Goal: Task Accomplishment & Management: Complete application form

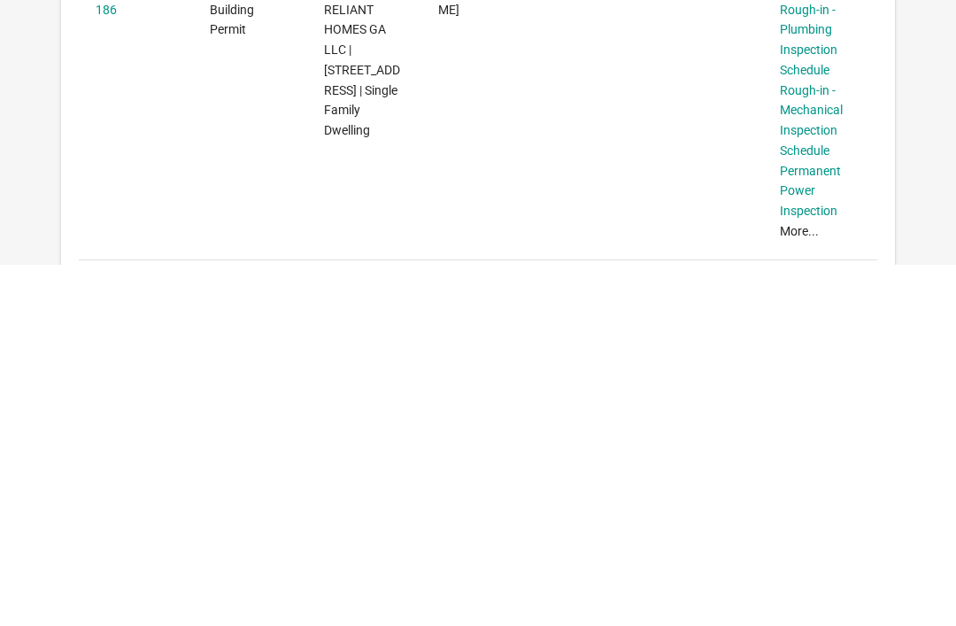
scroll to position [123, 0]
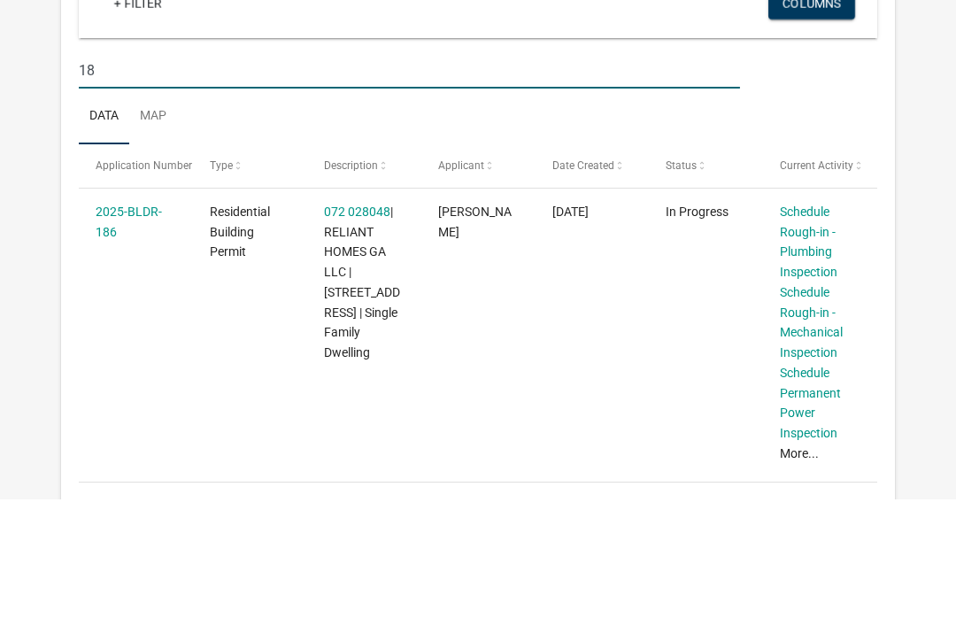
type input "1"
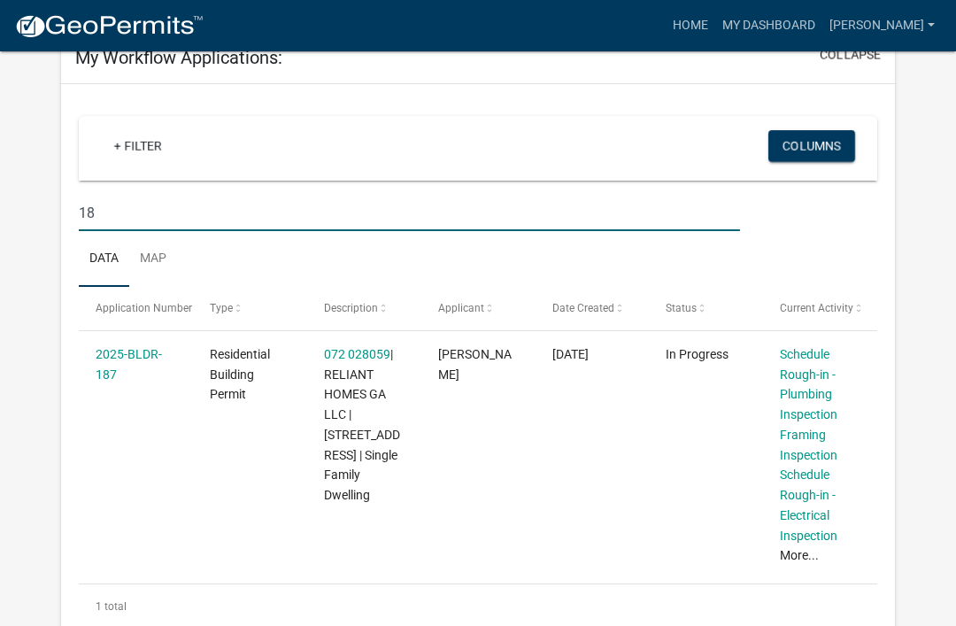
type input "1"
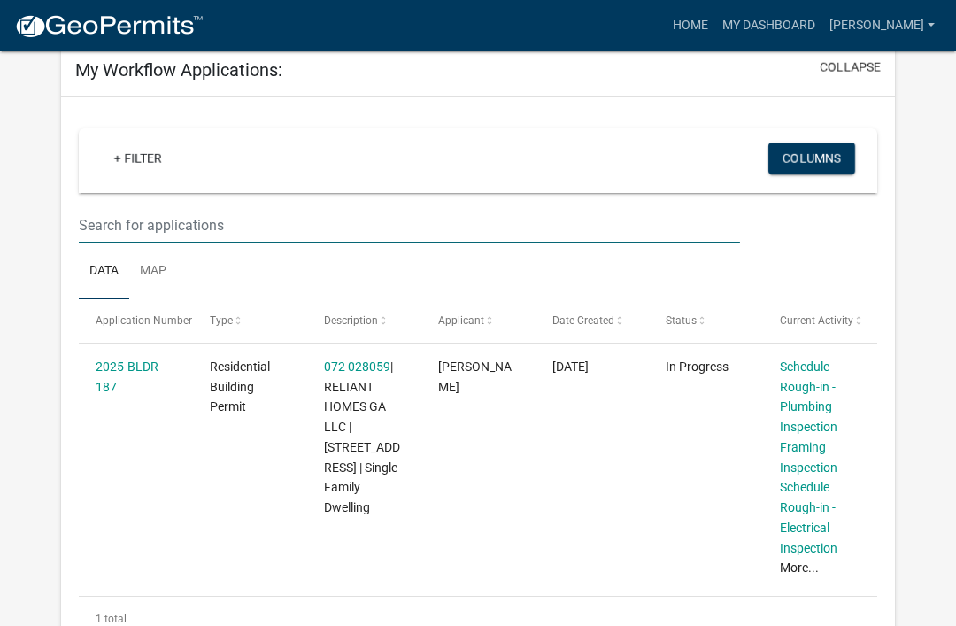
scroll to position [95, 0]
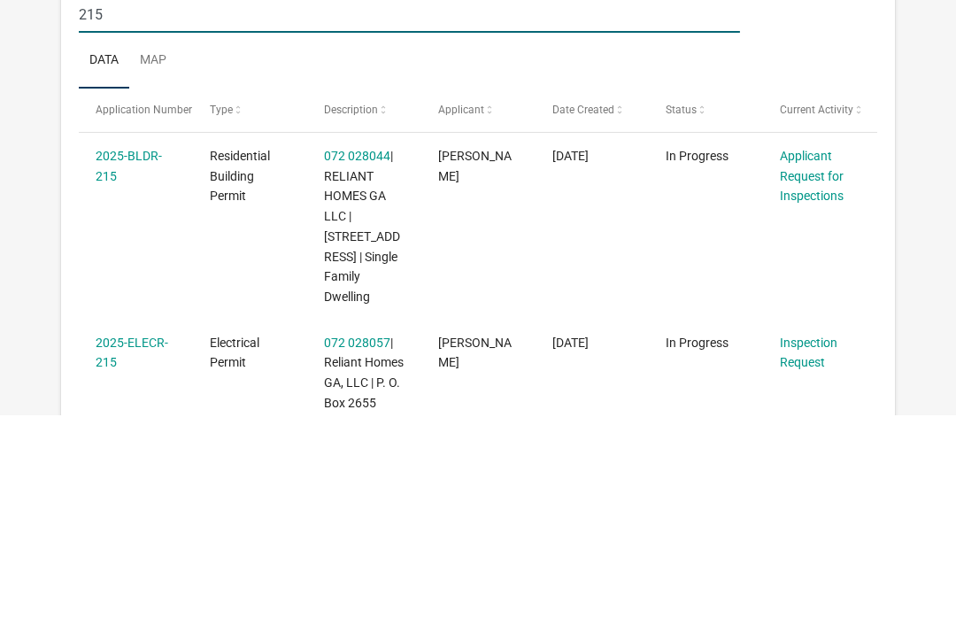
type input "215"
click at [808, 360] on link "Applicant Request for Inspections" at bounding box center [812, 387] width 64 height 55
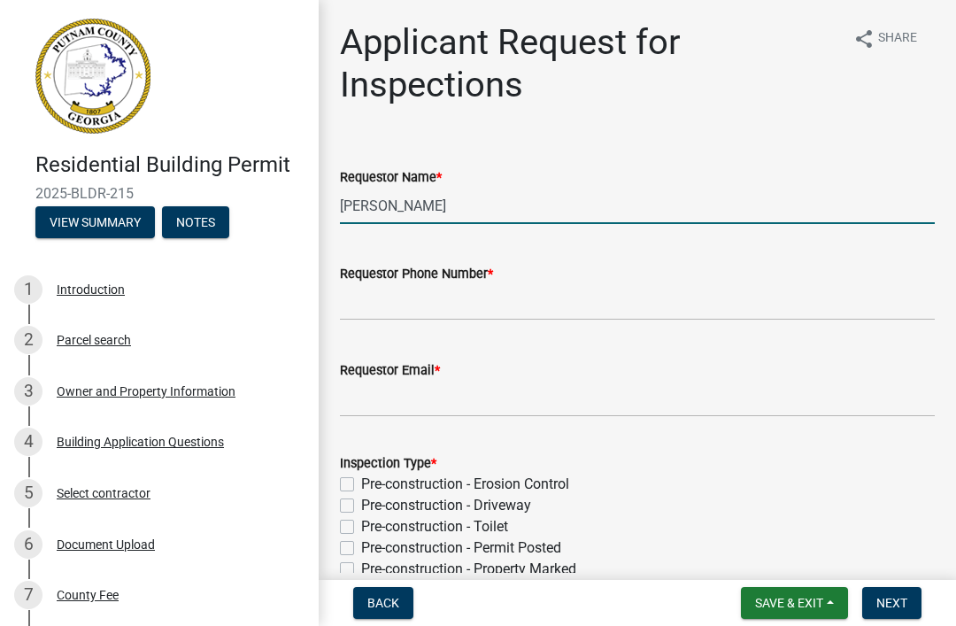
click at [654, 204] on input "[PERSON_NAME]" at bounding box center [637, 206] width 595 height 36
type input "M"
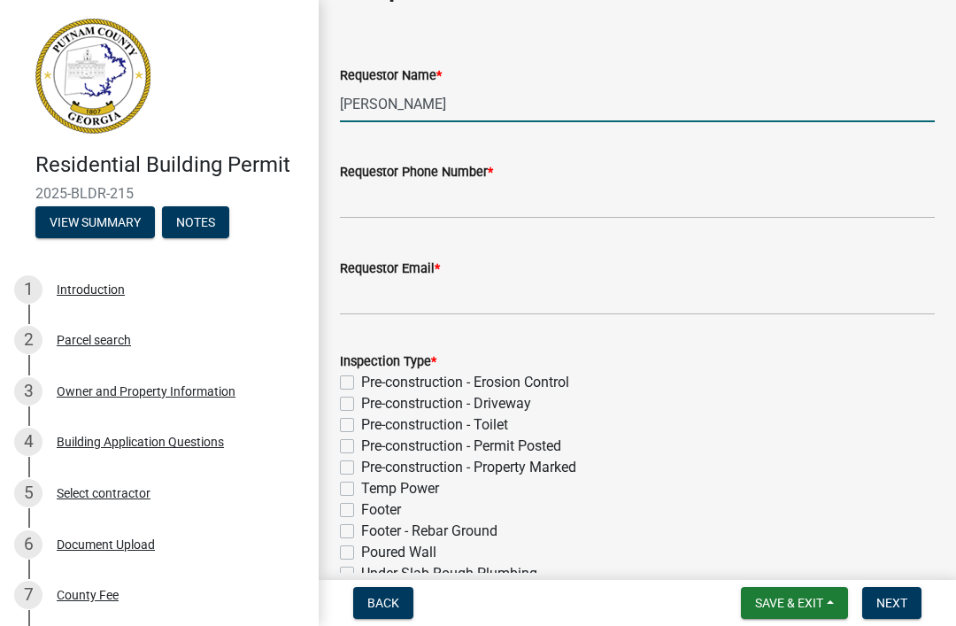
scroll to position [105, 0]
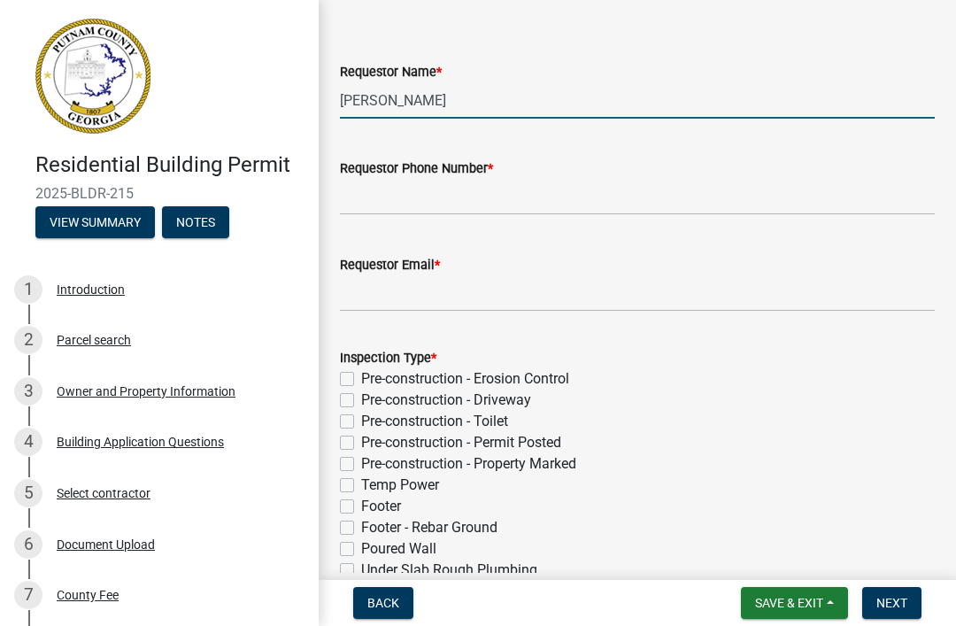
type input "[PERSON_NAME]"
click at [699, 182] on input "Requestor Phone Number *" at bounding box center [637, 197] width 595 height 36
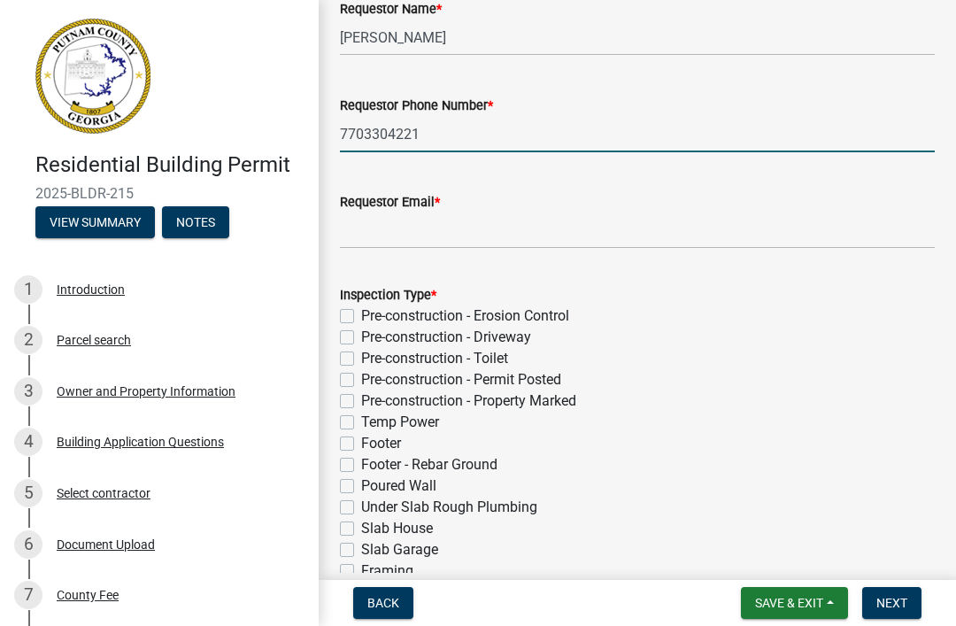
scroll to position [172, 0]
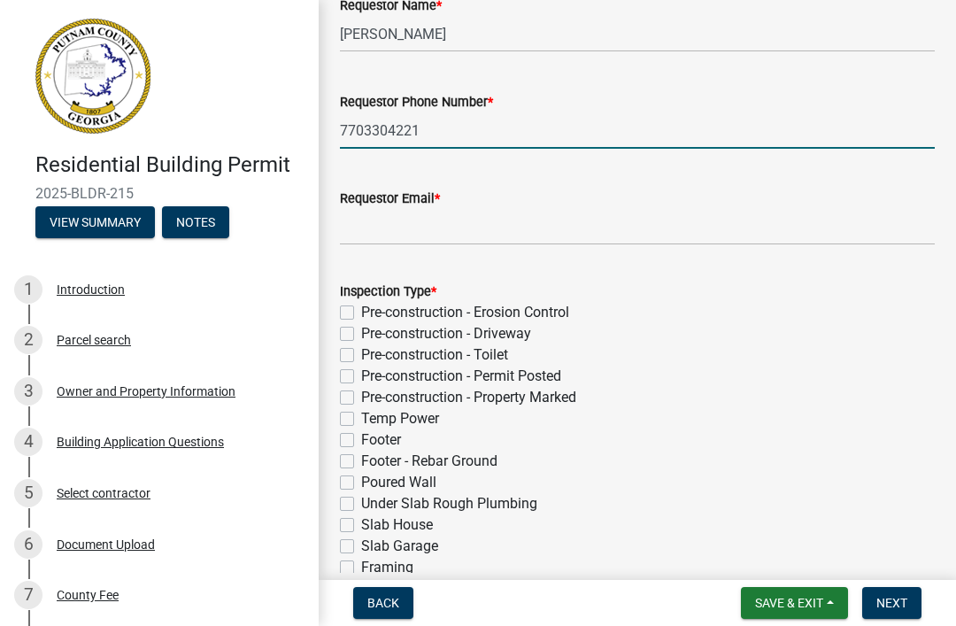
type input "7703304221"
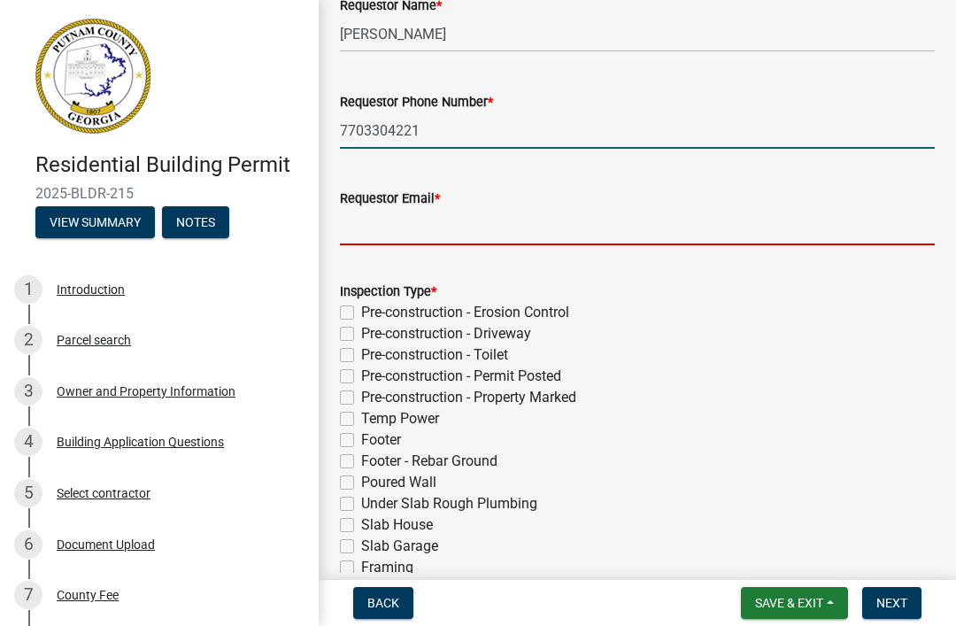
click at [717, 213] on input "Requestor Email *" at bounding box center [637, 227] width 595 height 36
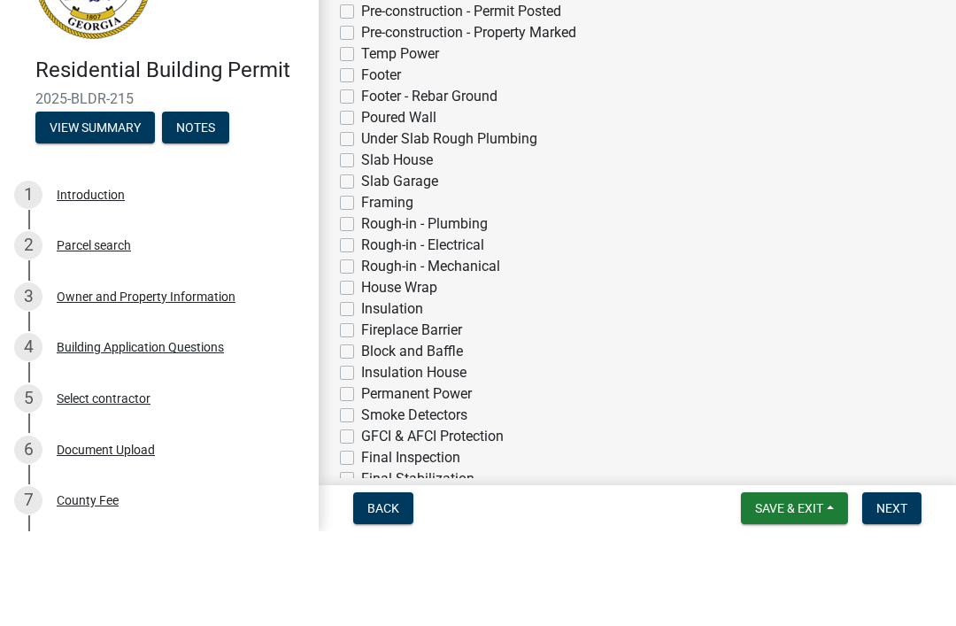
scroll to position [464, 0]
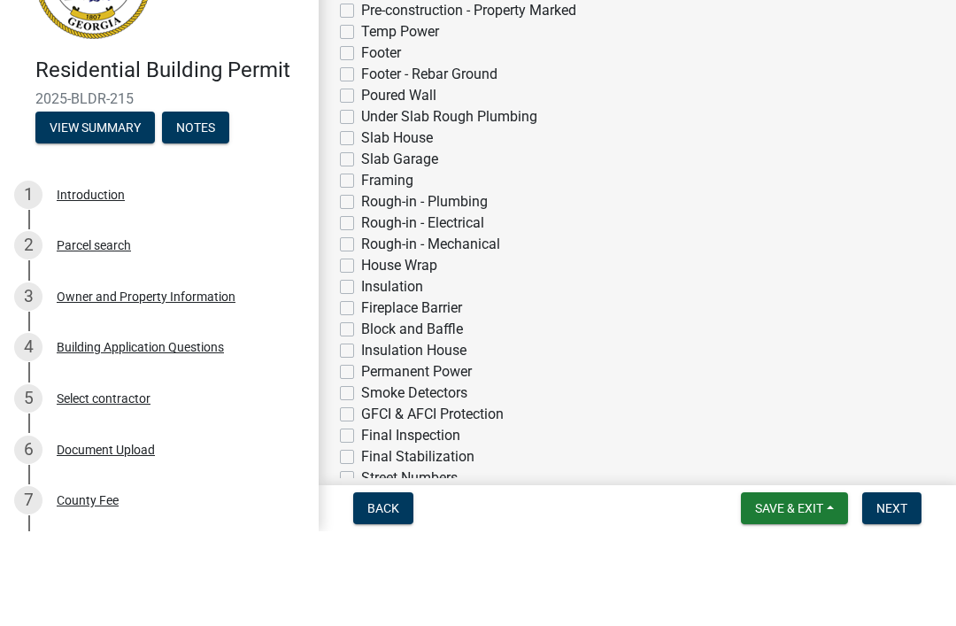
type input "[EMAIL_ADDRESS][DOMAIN_NAME]"
click at [407, 222] on label "Slab House" at bounding box center [397, 232] width 72 height 21
click at [373, 222] on input "Slab House" at bounding box center [367, 228] width 12 height 12
checkbox input "true"
checkbox input "false"
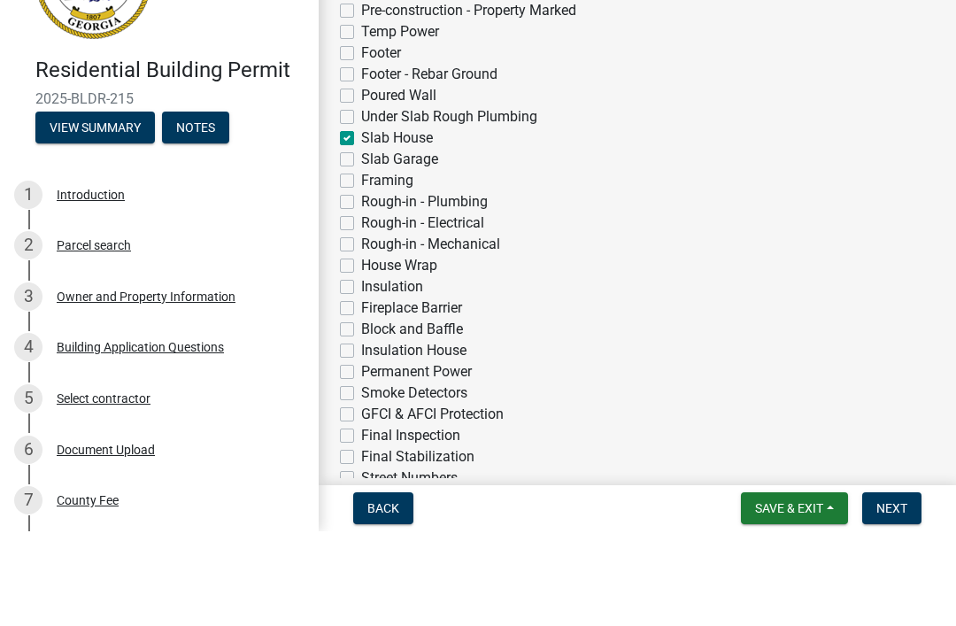
checkbox input "false"
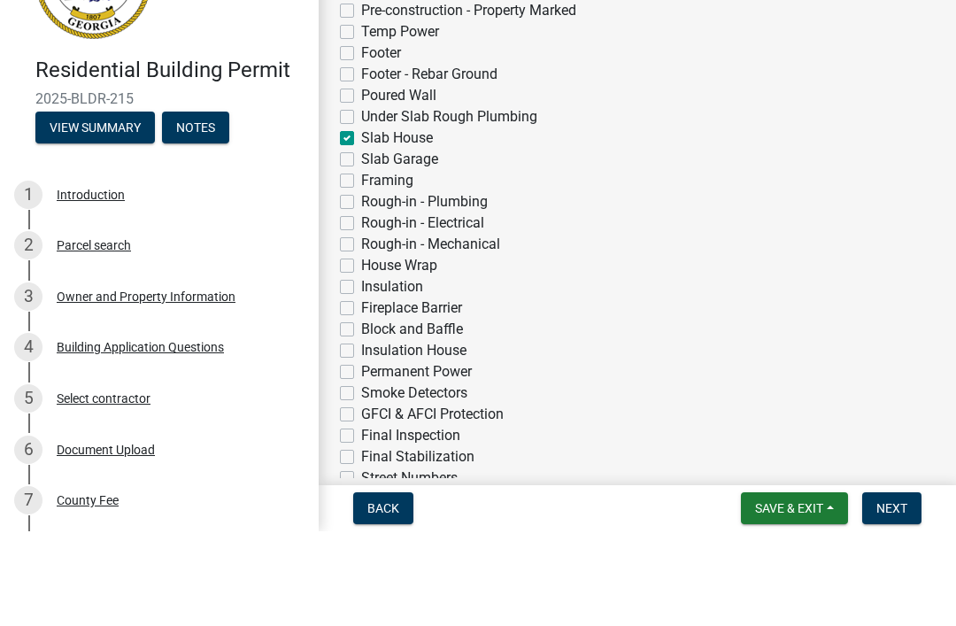
checkbox input "false"
checkbox input "true"
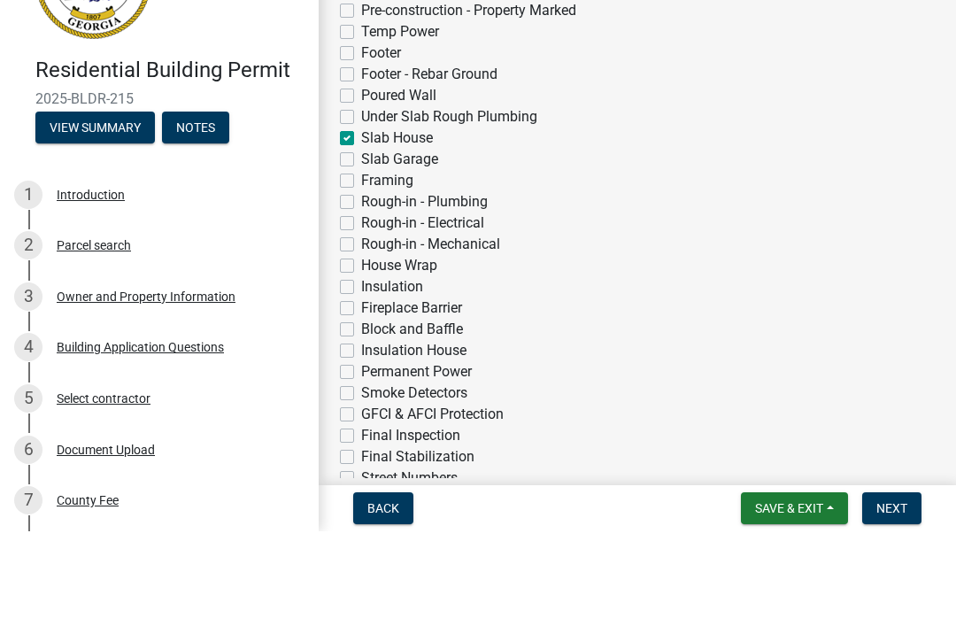
checkbox input "false"
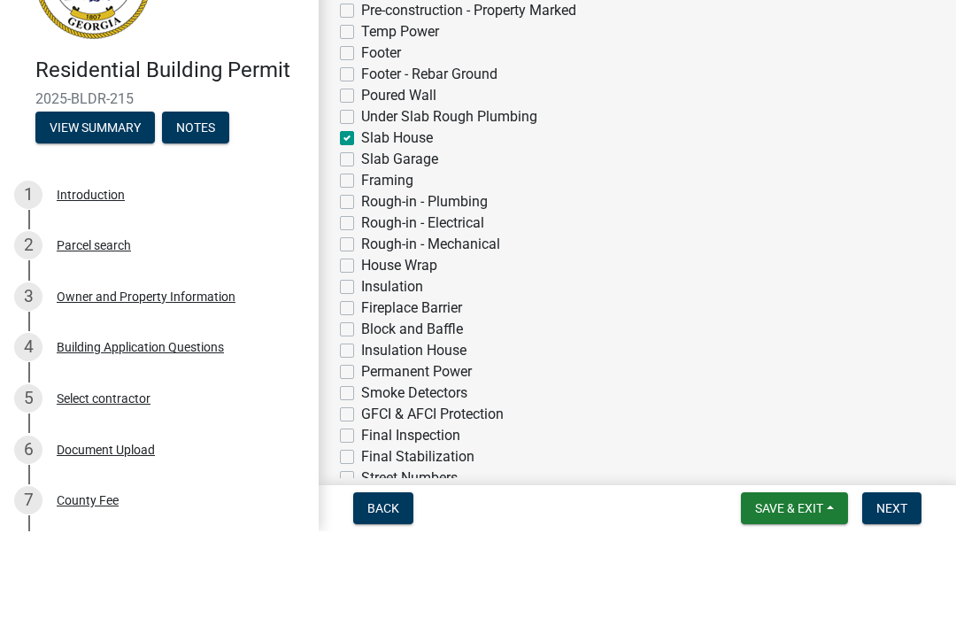
checkbox input "false"
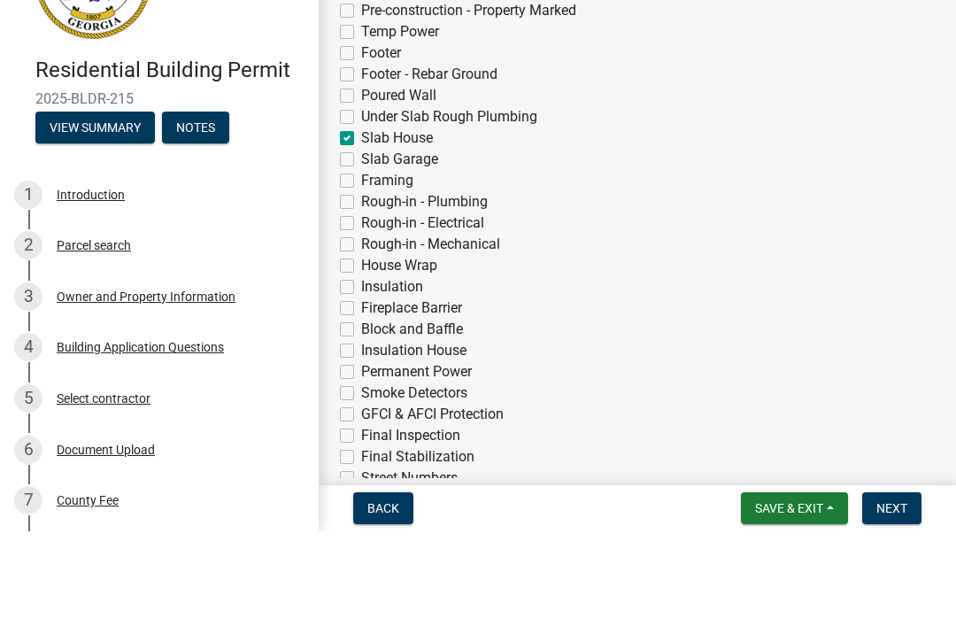
checkbox input "false"
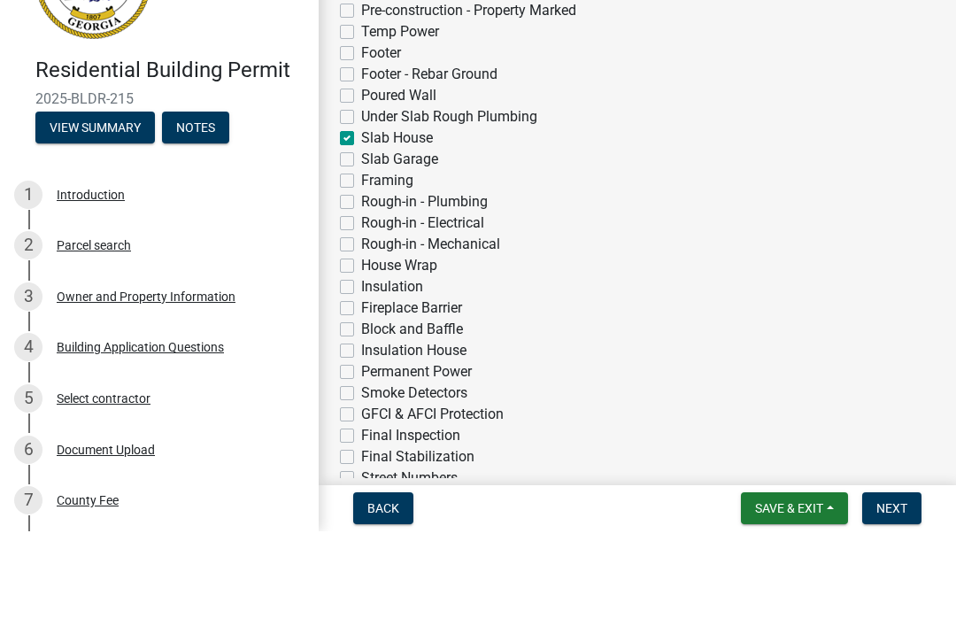
checkbox input "false"
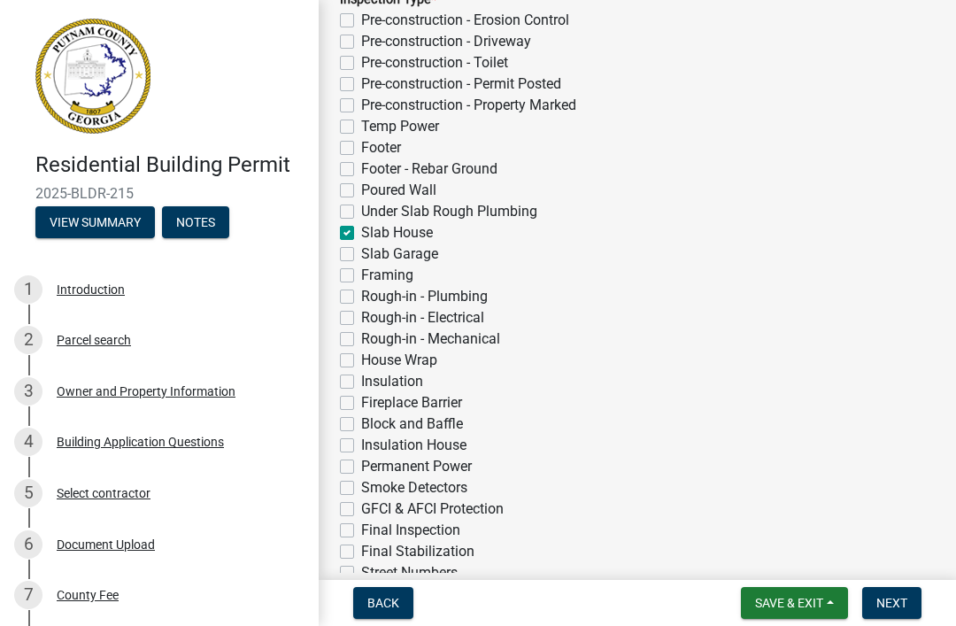
click at [421, 250] on label "Slab Garage" at bounding box center [399, 253] width 77 height 21
click at [373, 250] on input "Slab Garage" at bounding box center [367, 249] width 12 height 12
checkbox input "true"
checkbox input "false"
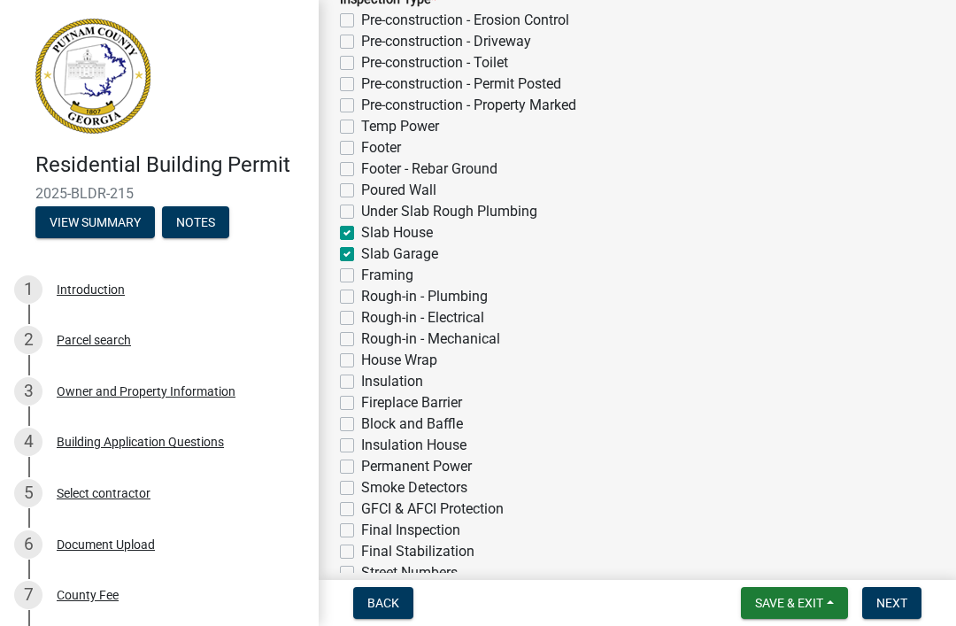
checkbox input "false"
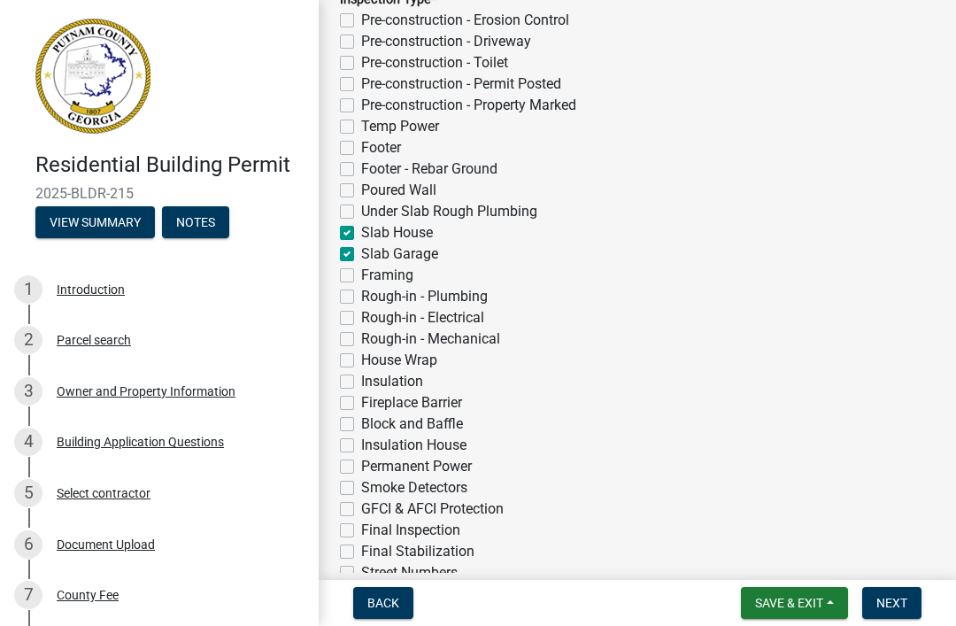
checkbox input "false"
checkbox input "true"
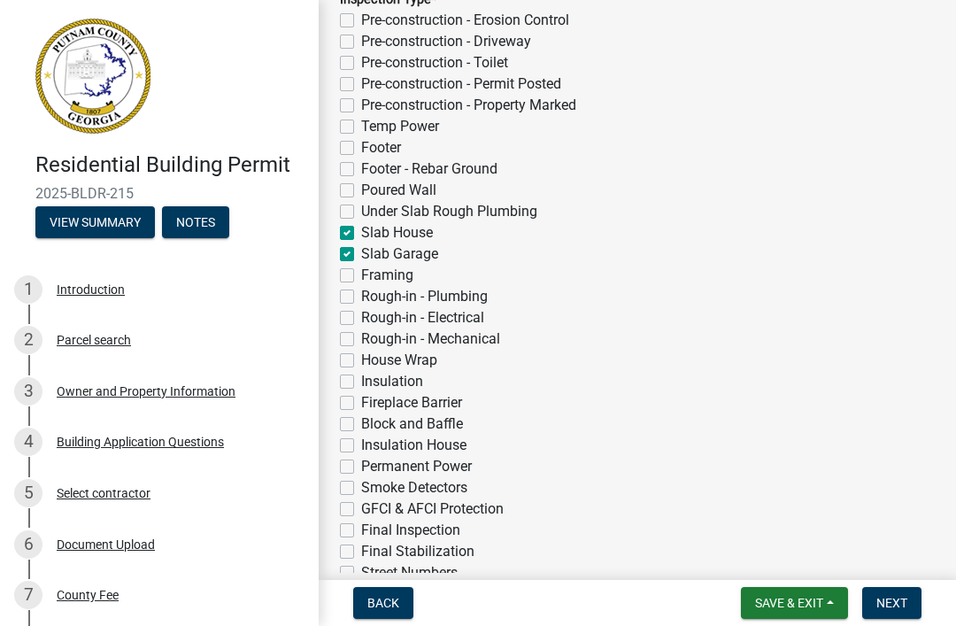
checkbox input "false"
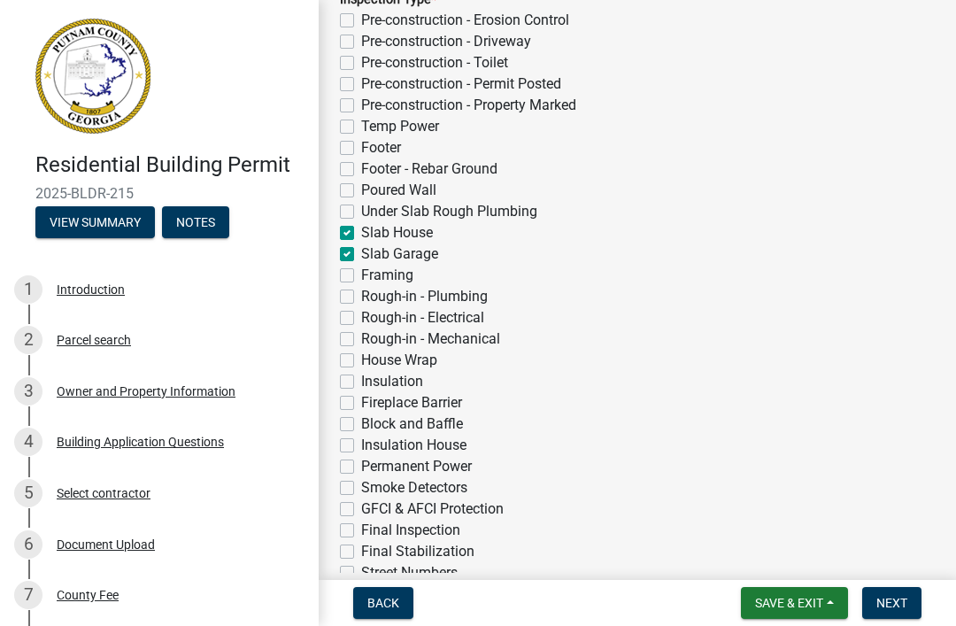
checkbox input "false"
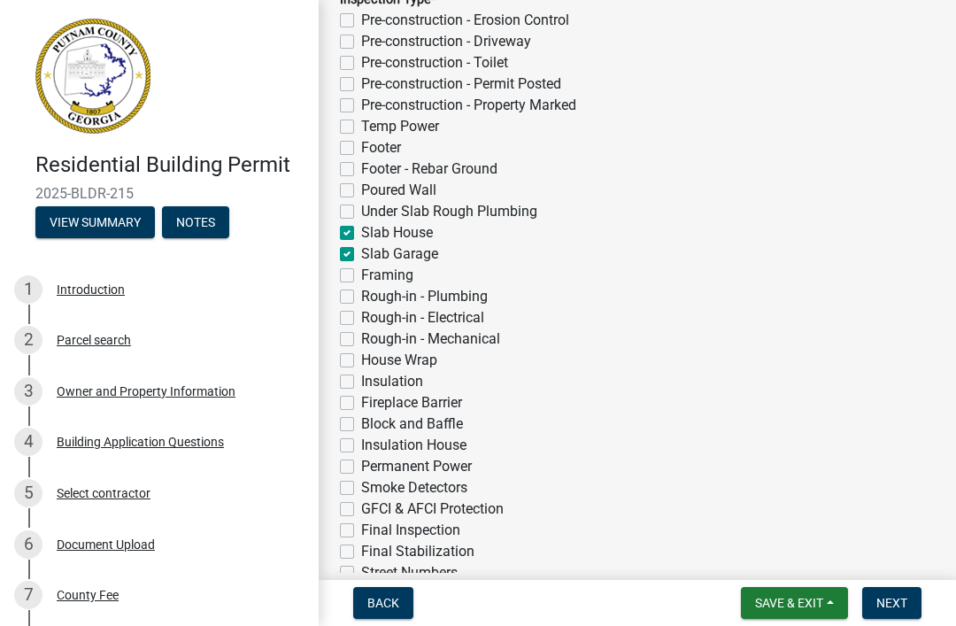
checkbox input "false"
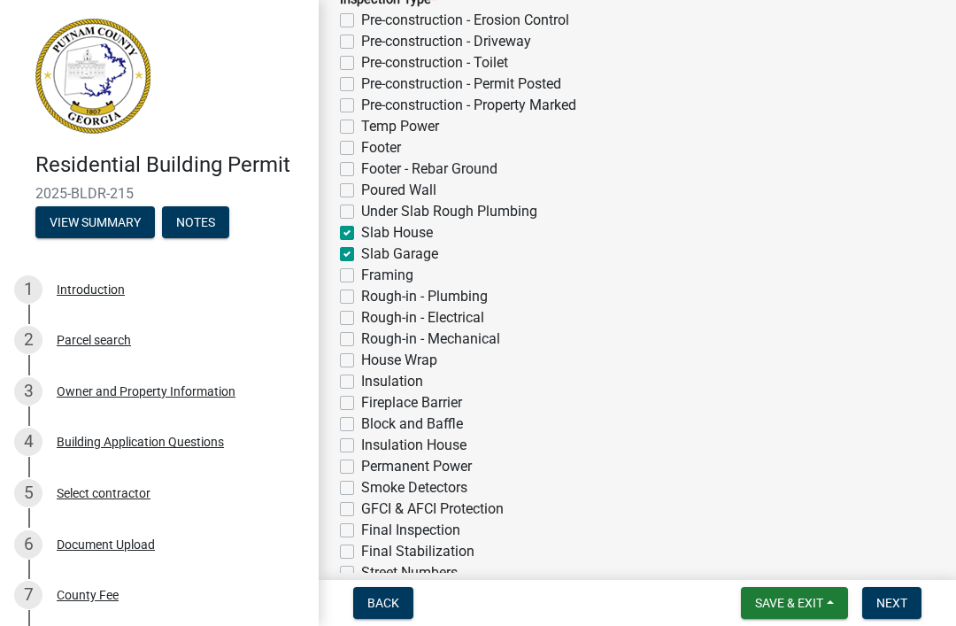
checkbox input "false"
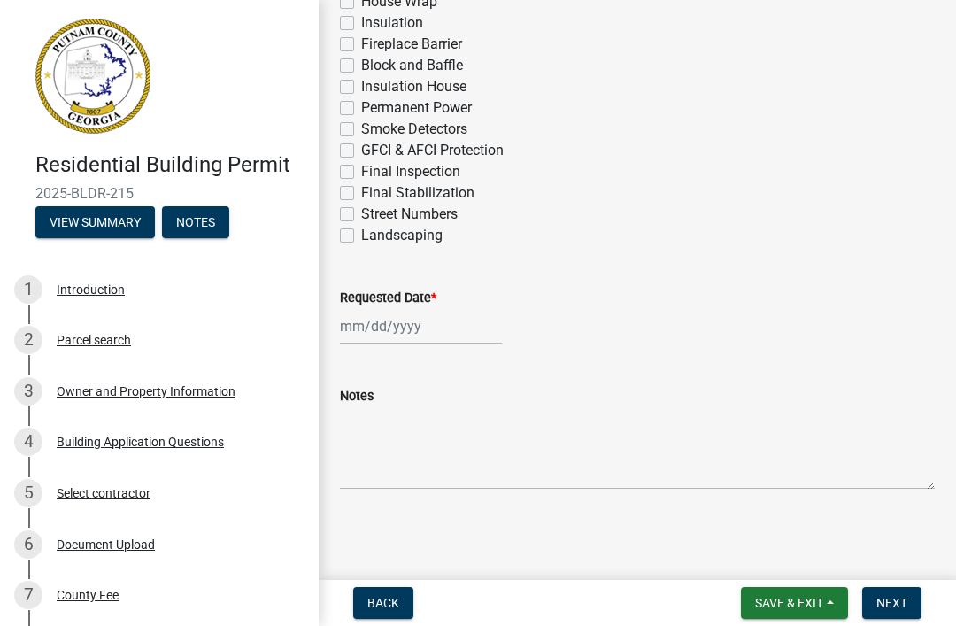
scroll to position [822, 0]
click at [437, 331] on div at bounding box center [421, 326] width 162 height 36
select select "9"
select select "2025"
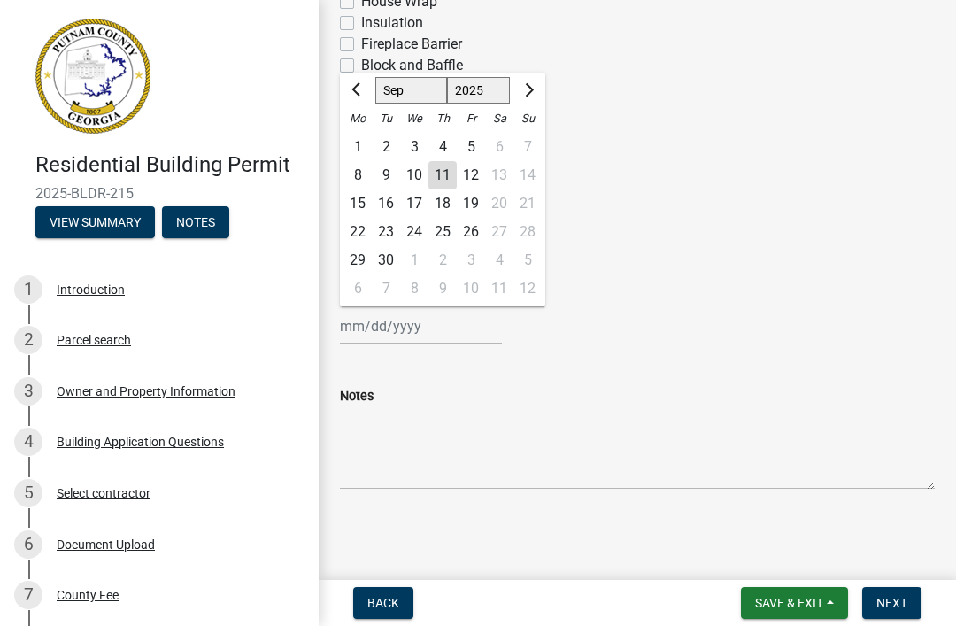
click at [476, 165] on div "12" at bounding box center [471, 175] width 28 height 28
type input "[DATE]"
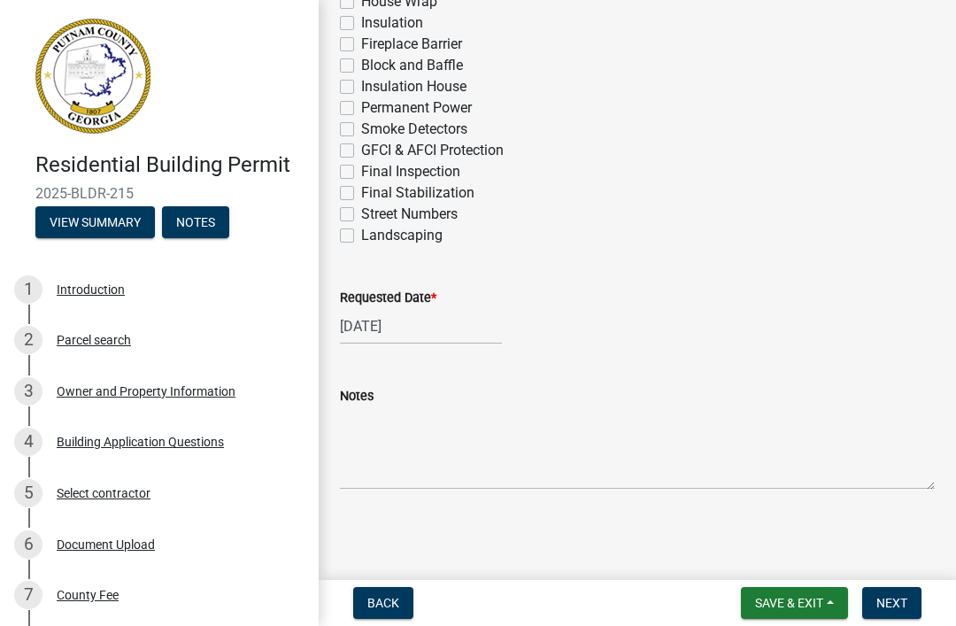
click at [897, 606] on span "Next" at bounding box center [891, 602] width 31 height 14
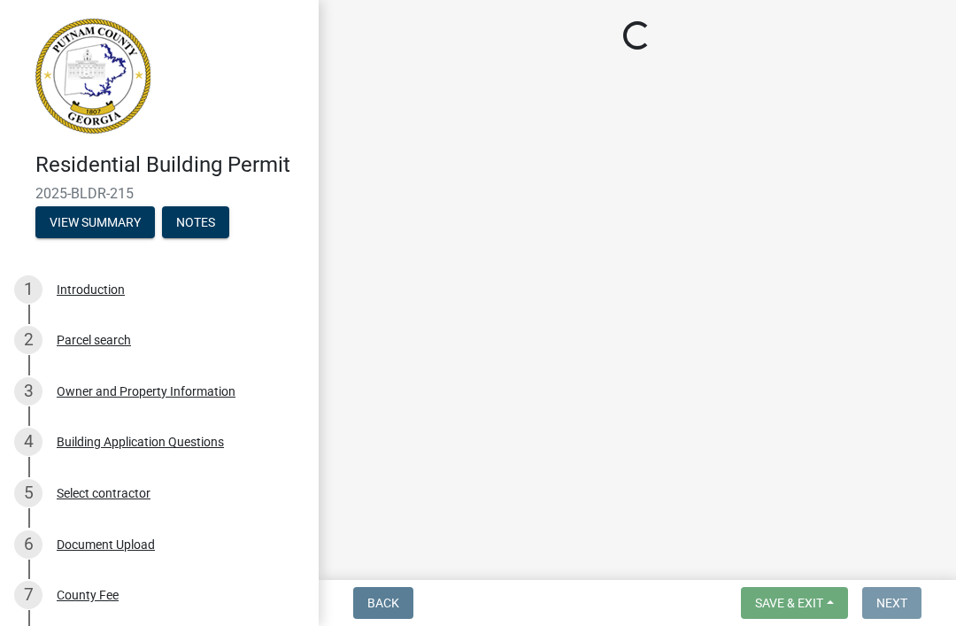
scroll to position [0, 0]
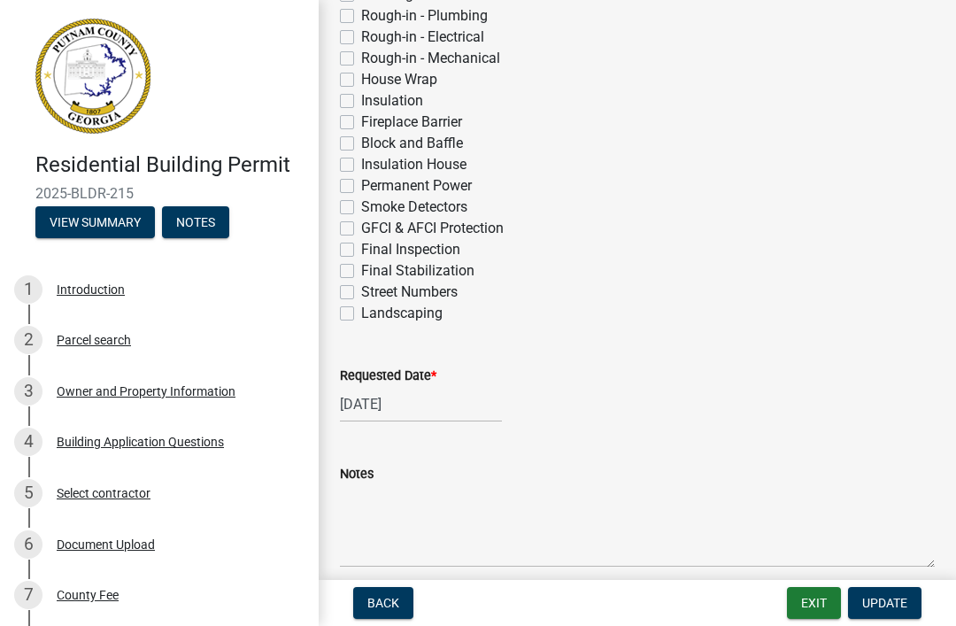
scroll to position [745, 0]
click at [897, 596] on span "Update" at bounding box center [884, 602] width 45 height 14
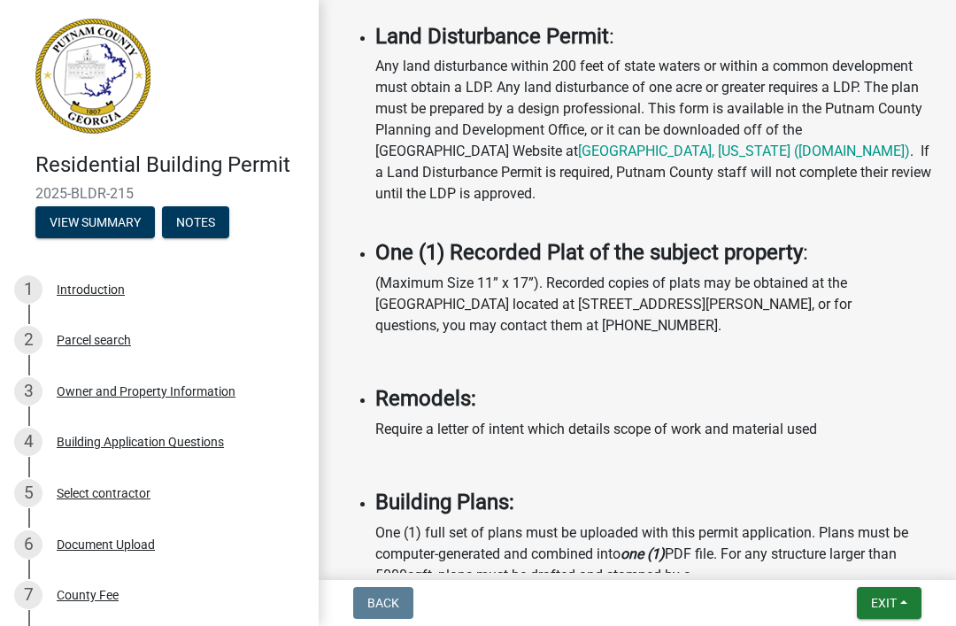
click at [896, 608] on span "Exit" at bounding box center [884, 602] width 26 height 14
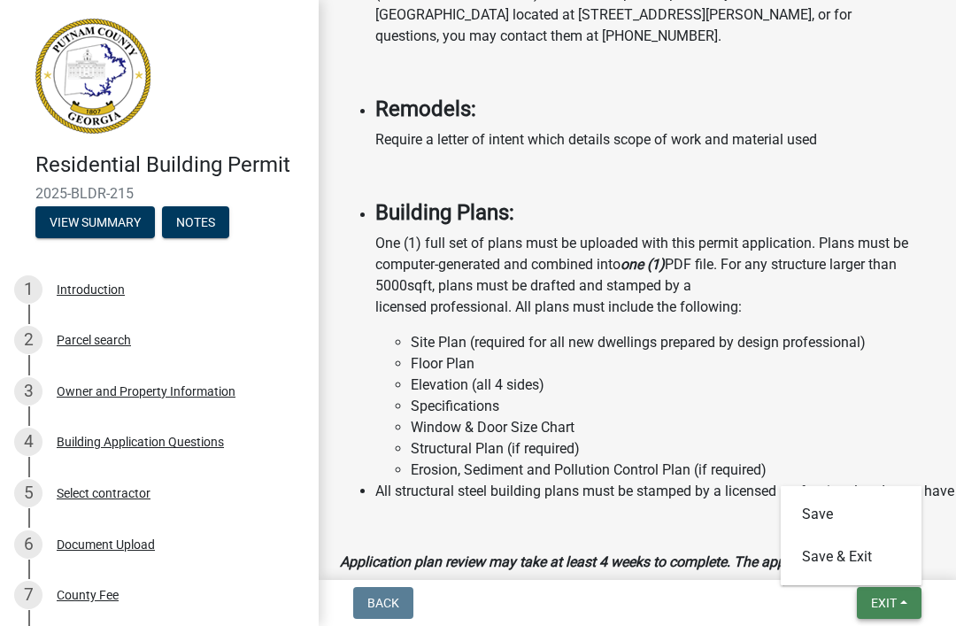
scroll to position [2119, 0]
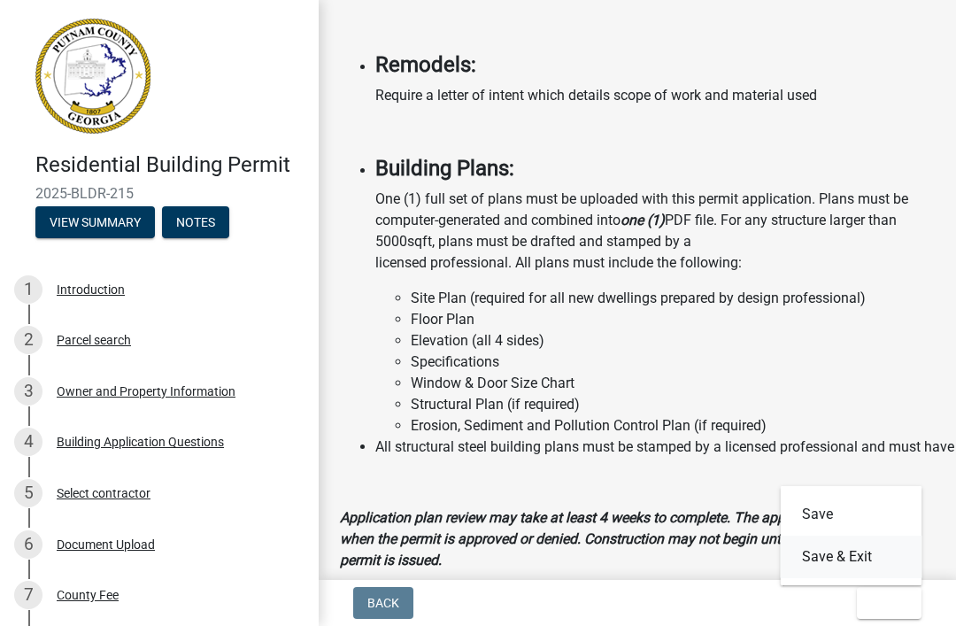
click at [869, 558] on button "Save & Exit" at bounding box center [851, 556] width 142 height 42
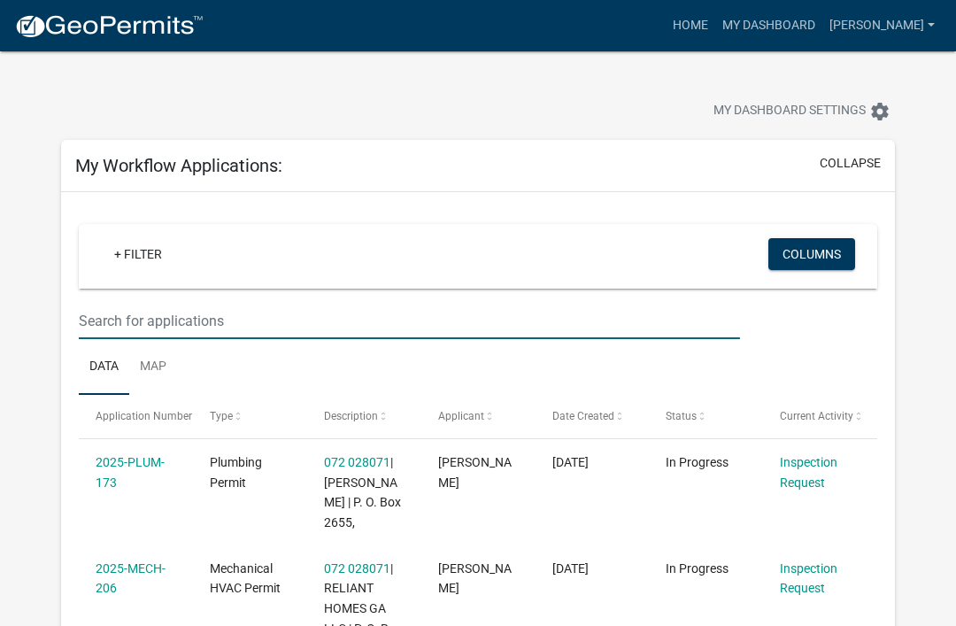
click at [199, 324] on input "text" at bounding box center [409, 321] width 661 height 36
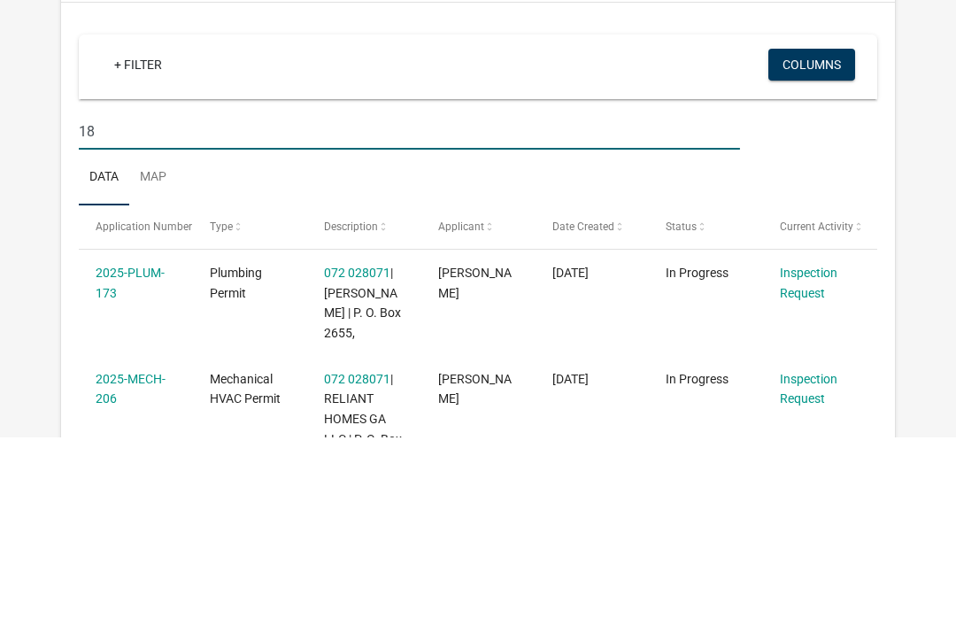
type input "186"
